Goal: Navigation & Orientation: Go to known website

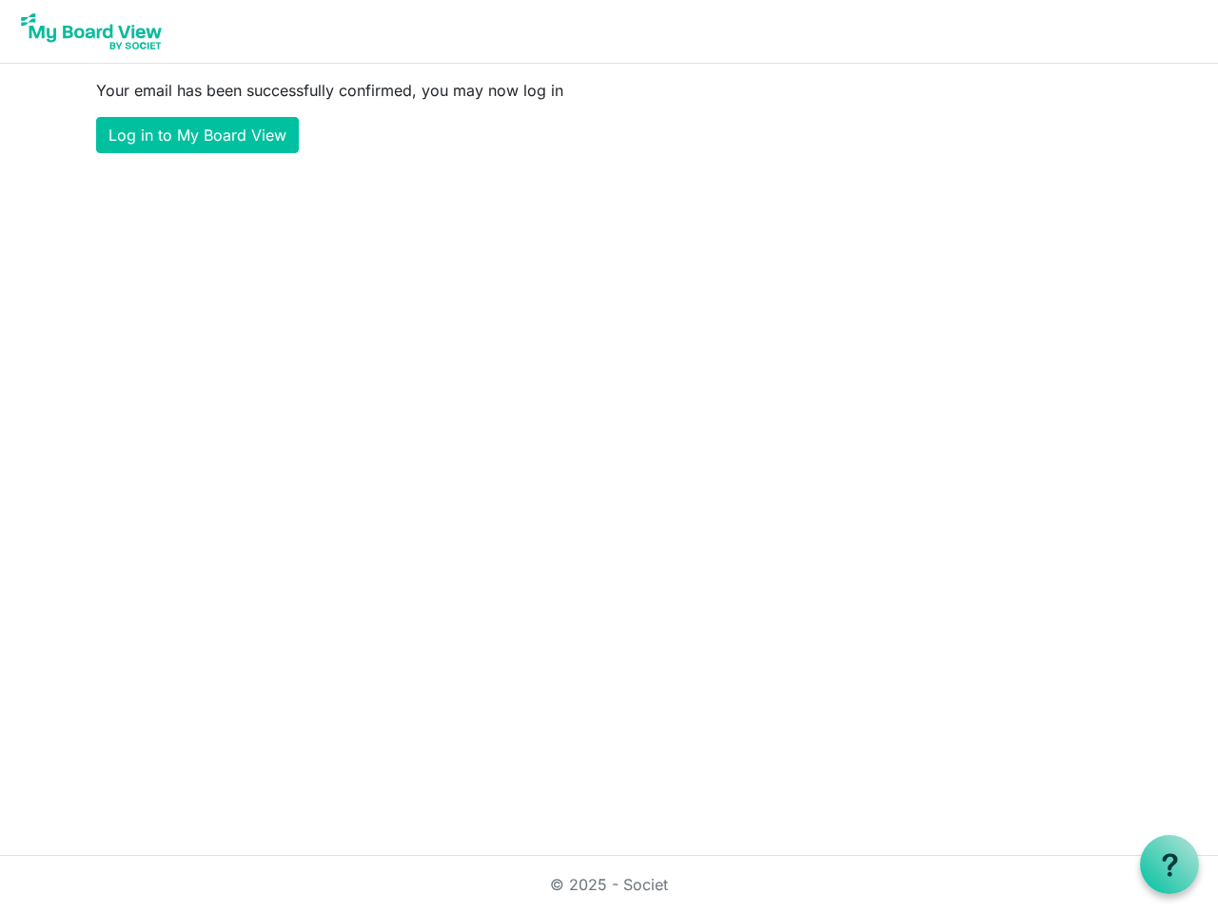
click at [1169, 865] on use at bounding box center [1168, 864] width 15 height 23
